Goal: Find specific page/section: Find specific page/section

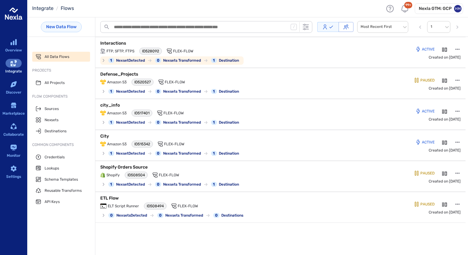
click at [114, 41] on p "Interactions" at bounding box center [177, 43] width 155 height 6
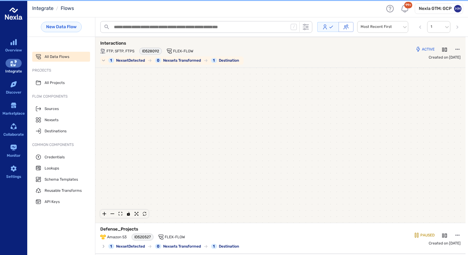
scroll to position [1, 0]
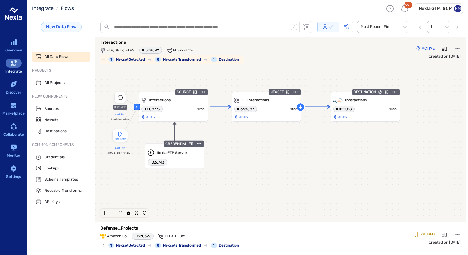
click at [114, 41] on p "Interactions" at bounding box center [177, 42] width 155 height 6
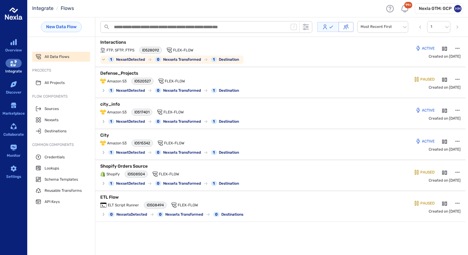
scroll to position [0, 0]
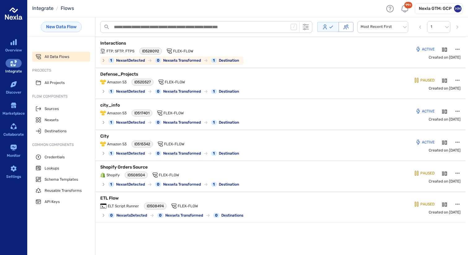
click at [123, 41] on p "Interactions" at bounding box center [177, 43] width 155 height 6
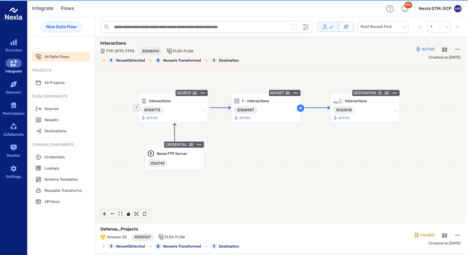
scroll to position [1, 0]
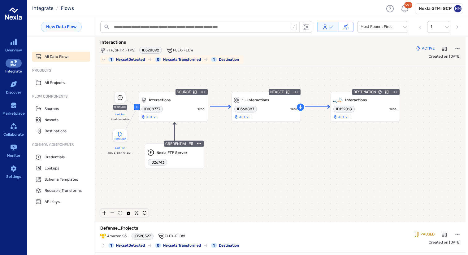
click at [112, 41] on p "Interactions" at bounding box center [177, 42] width 155 height 6
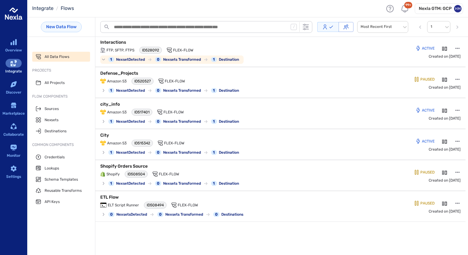
scroll to position [0, 0]
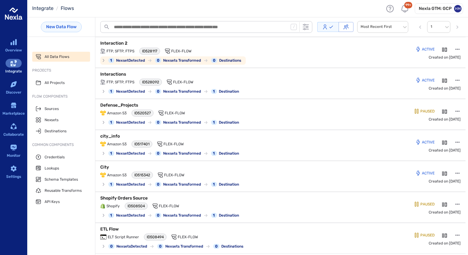
click at [118, 42] on p "Interaction 2" at bounding box center [177, 43] width 155 height 6
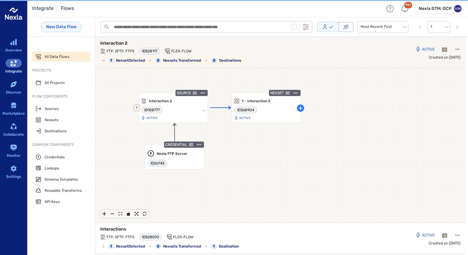
scroll to position [1, 0]
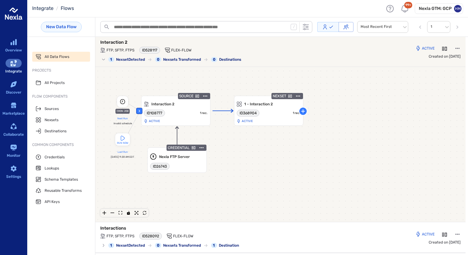
drag, startPoint x: 233, startPoint y: 77, endPoint x: 236, endPoint y: 81, distance: 4.7
click at [236, 81] on div "‹ CRON JOB Next Run Invalid schedule RUN NOW Last Run Oct 15th, 2025 at 9:38 AM…" at bounding box center [280, 144] width 370 height 155
click at [119, 43] on p "Interaction 2" at bounding box center [177, 42] width 155 height 6
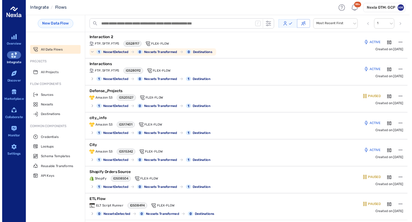
scroll to position [0, 0]
